Goal: Task Accomplishment & Management: Manage account settings

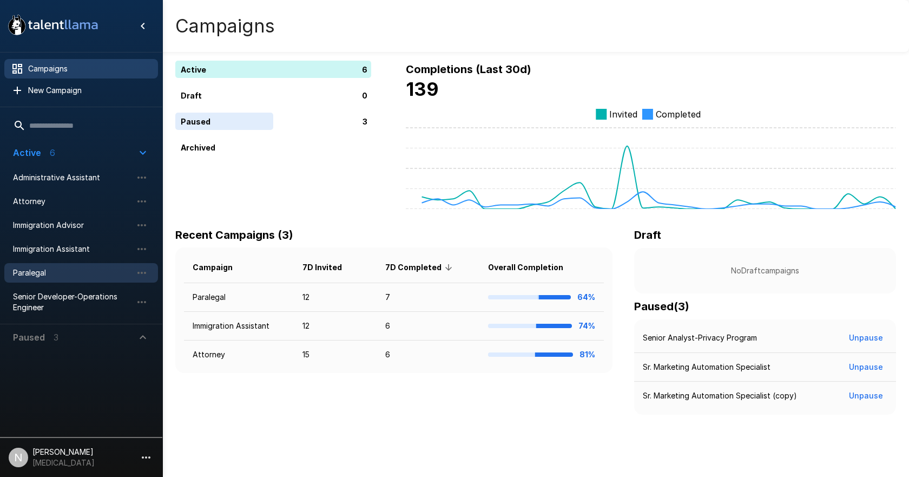
click at [39, 271] on span "Paralegal" at bounding box center [72, 272] width 119 height 11
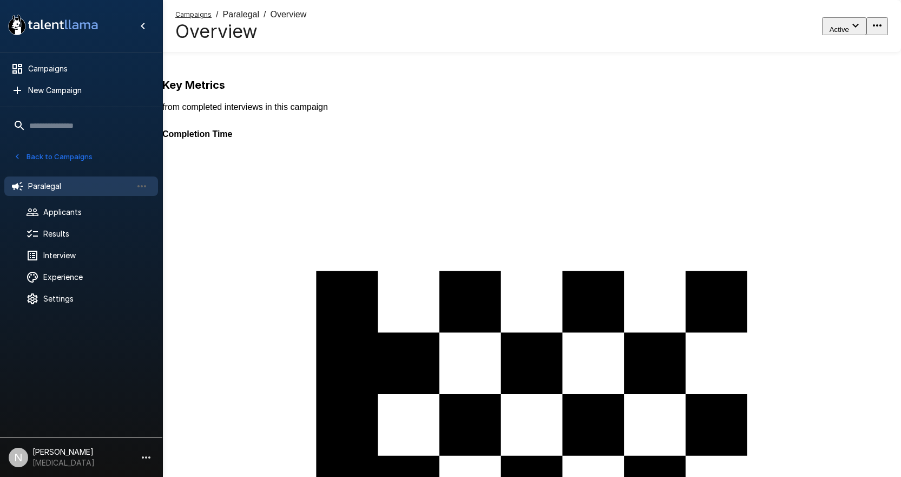
click at [215, 115] on div "425" at bounding box center [614, 288] width 905 height 477
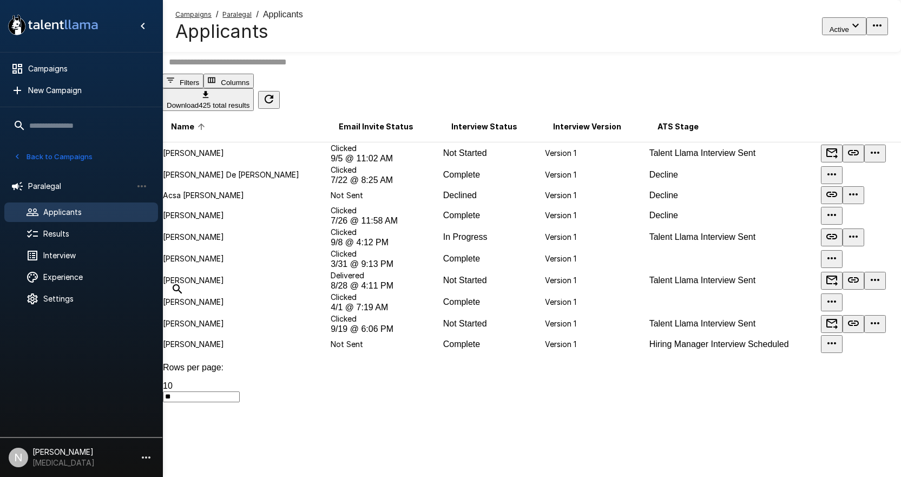
click at [307, 74] on input "text" at bounding box center [538, 61] width 752 height 23
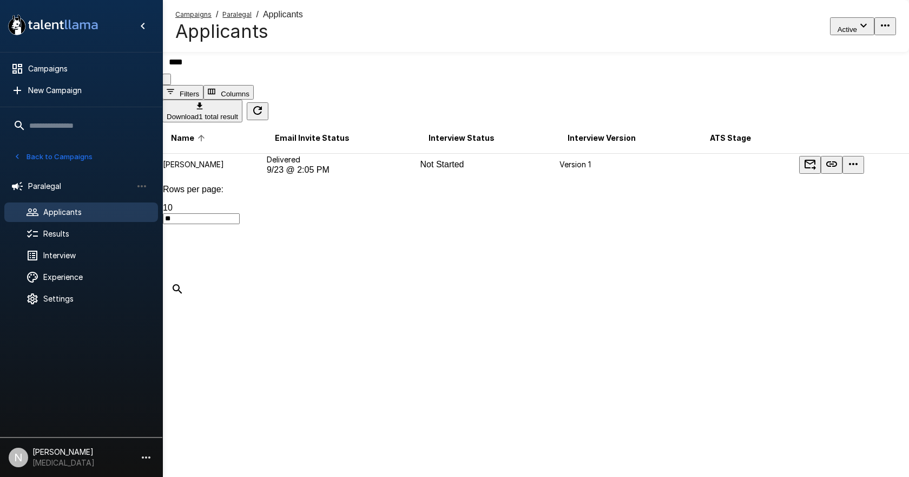
type input "****"
click at [238, 170] on p "[PERSON_NAME]" at bounding box center [214, 164] width 103 height 11
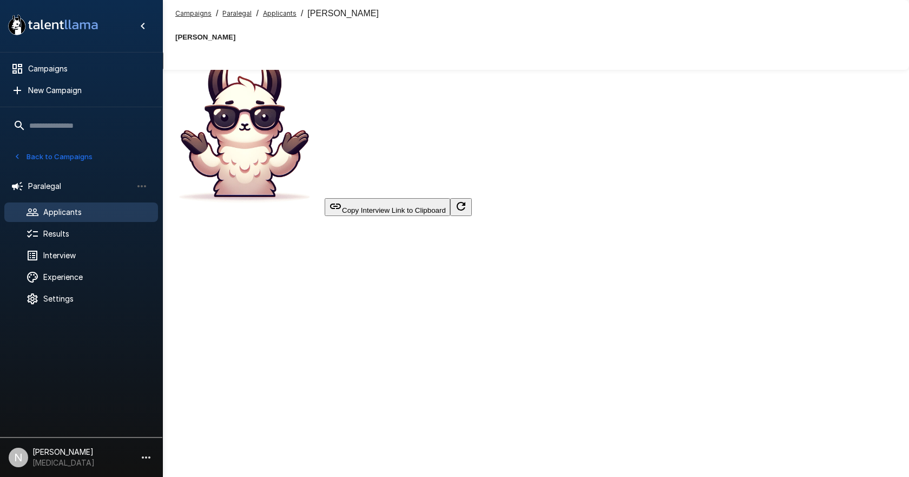
click at [112, 65] on button "Next Steps" at bounding box center [83, 61] width 57 height 18
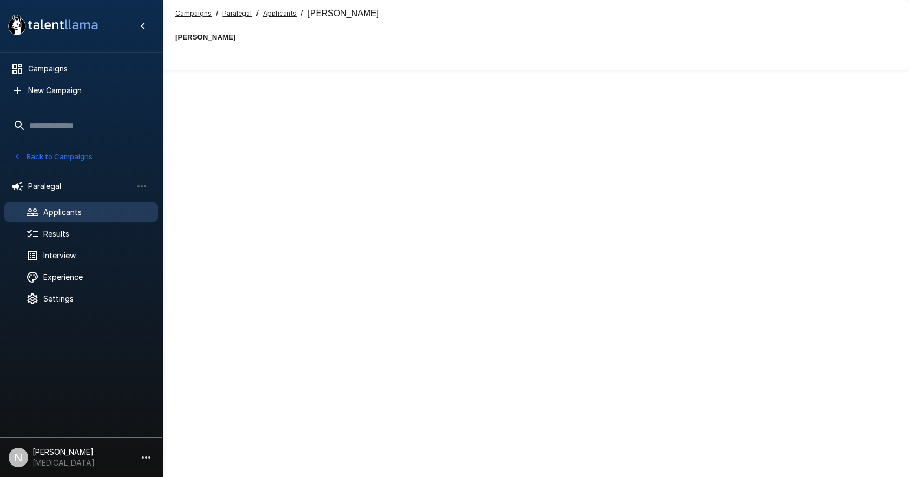
click at [163, 65] on button "Applicant" at bounding box center [137, 61] width 51 height 18
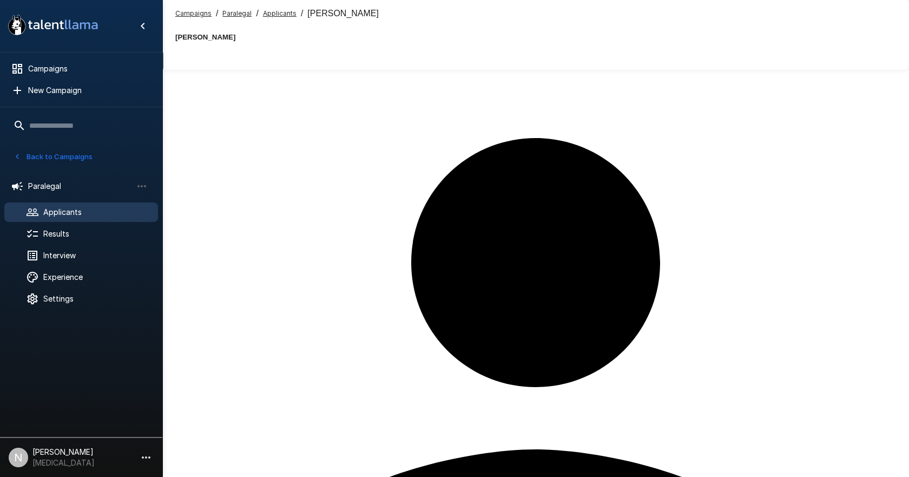
click at [55, 65] on button "Evaluation" at bounding box center [27, 61] width 55 height 18
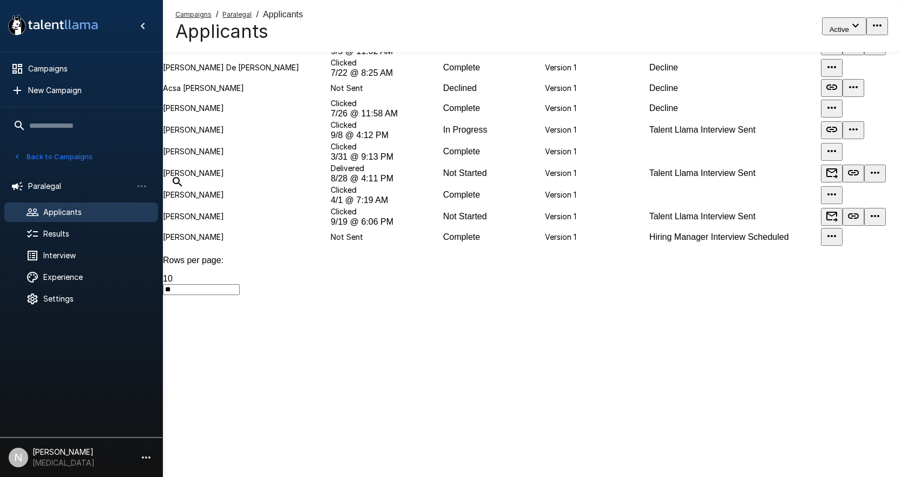
scroll to position [162, 0]
